Goal: Task Accomplishment & Management: Use online tool/utility

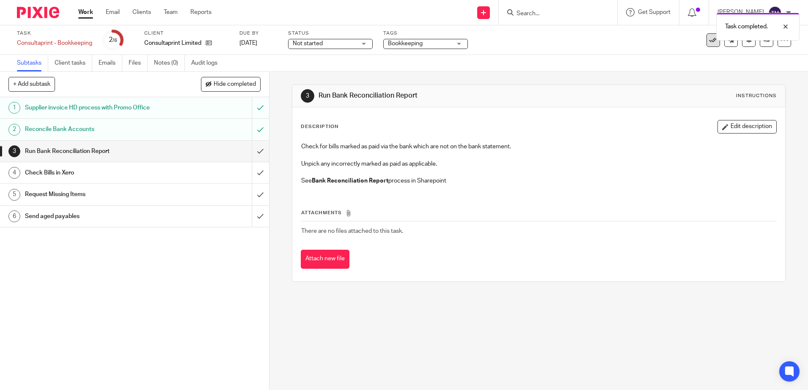
click at [706, 42] on button at bounding box center [713, 40] width 14 height 14
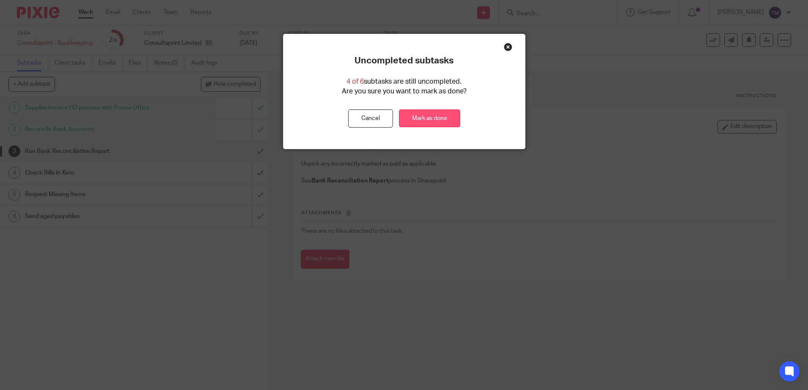
click at [433, 115] on link "Mark as done" at bounding box center [429, 119] width 61 height 18
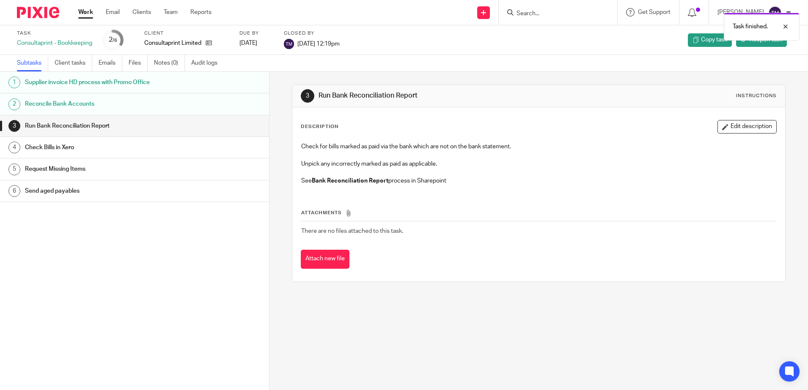
click at [88, 11] on link "Work" at bounding box center [85, 12] width 15 height 8
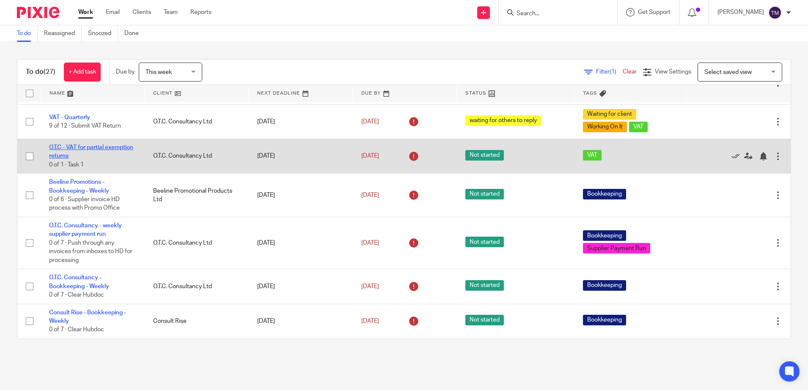
scroll to position [159, 0]
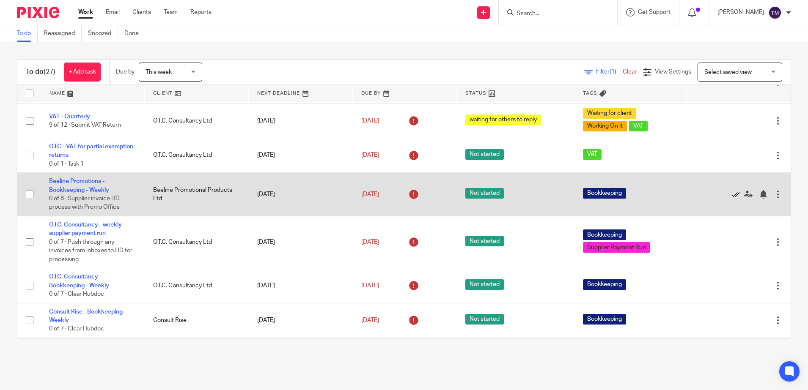
click at [731, 197] on icon at bounding box center [735, 194] width 8 height 8
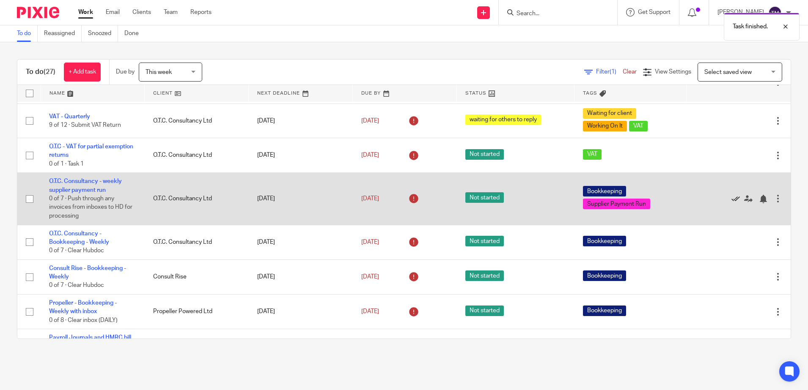
click at [731, 200] on icon at bounding box center [735, 199] width 8 height 8
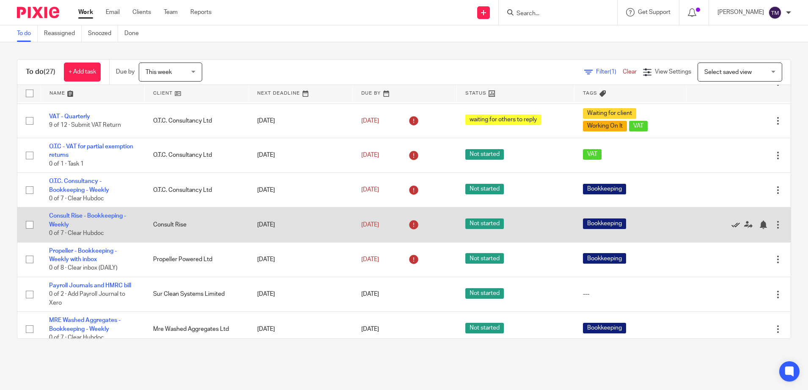
click at [731, 222] on icon at bounding box center [735, 225] width 8 height 8
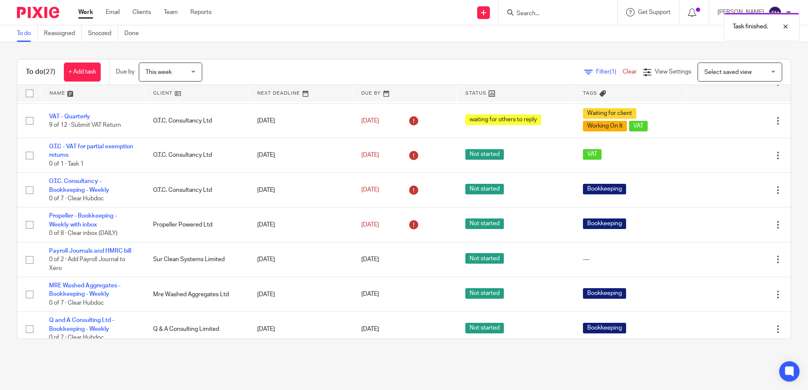
click at [731, 222] on icon at bounding box center [735, 225] width 8 height 8
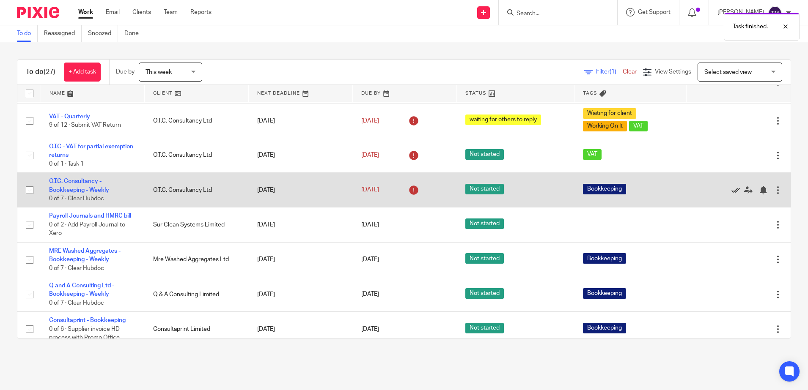
click at [731, 189] on icon at bounding box center [735, 190] width 8 height 8
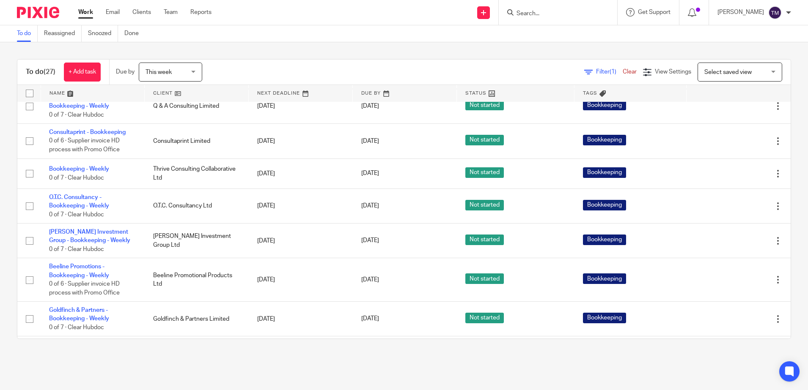
scroll to position [317, 0]
